Goal: Check status: Check status

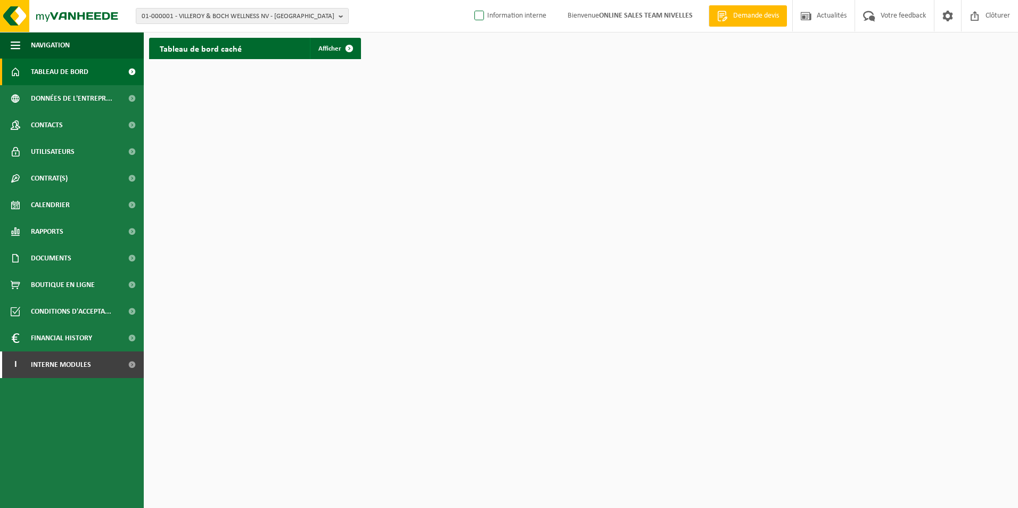
click at [476, 15] on label "Information interne" at bounding box center [509, 16] width 74 height 16
click at [470, 0] on input "Information interne" at bounding box center [470, -1] width 1 height 1
checkbox input "true"
drag, startPoint x: 94, startPoint y: 368, endPoint x: 99, endPoint y: 395, distance: 27.7
click at [94, 368] on link "I Interne modules" at bounding box center [72, 364] width 144 height 27
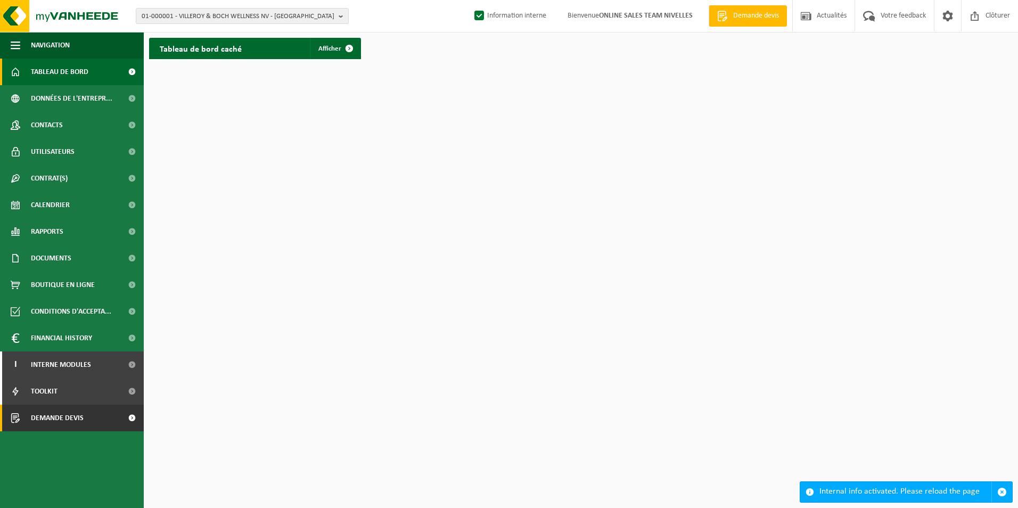
click at [85, 417] on link "Demande devis" at bounding box center [72, 417] width 144 height 27
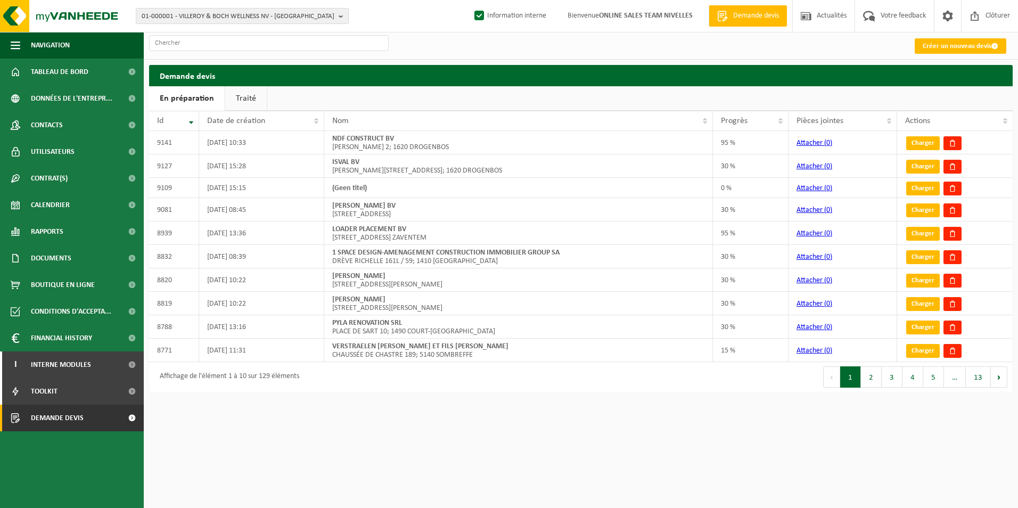
click at [231, 97] on link "Traité" at bounding box center [246, 98] width 42 height 24
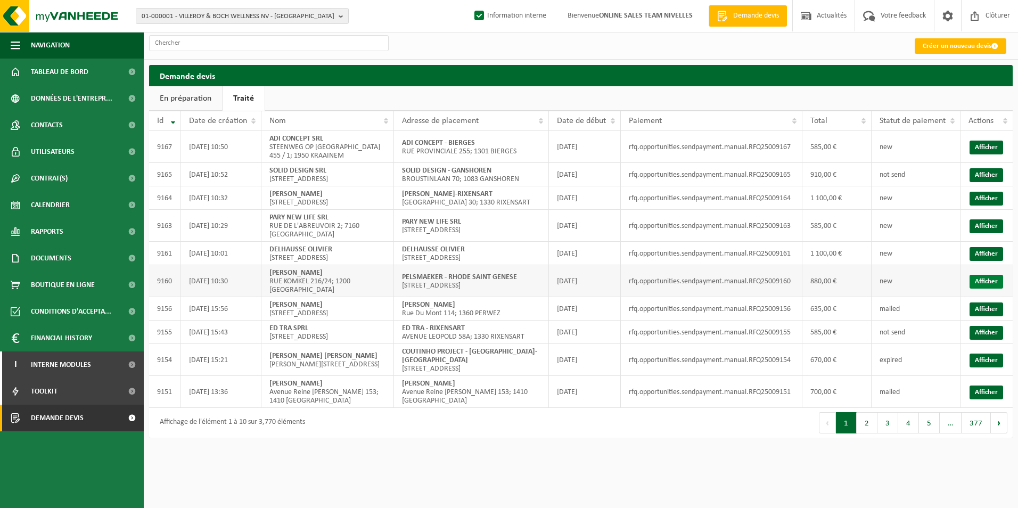
click at [979, 288] on link "Afficher" at bounding box center [986, 282] width 34 height 14
click at [978, 261] on link "Afficher" at bounding box center [986, 254] width 34 height 14
click at [972, 233] on link "Afficher" at bounding box center [986, 226] width 34 height 14
click at [988, 205] on link "Afficher" at bounding box center [986, 199] width 34 height 14
click at [984, 180] on link "Afficher" at bounding box center [986, 175] width 34 height 14
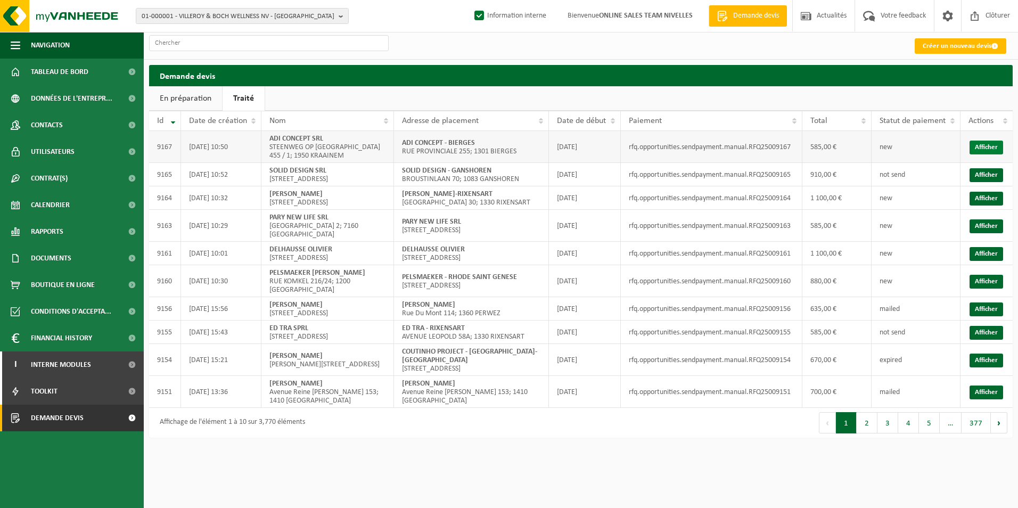
click at [986, 152] on link "Afficher" at bounding box center [986, 147] width 34 height 14
click at [992, 180] on link "Afficher" at bounding box center [986, 175] width 34 height 14
